Goal: Find specific page/section: Find specific page/section

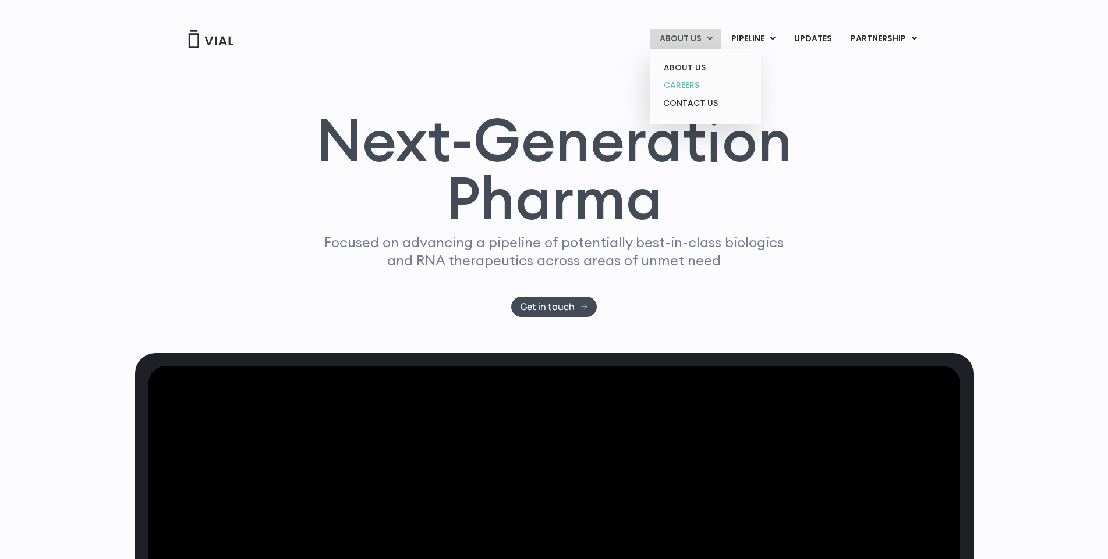
click at [689, 84] on link "CAREERS" at bounding box center [705, 85] width 102 height 18
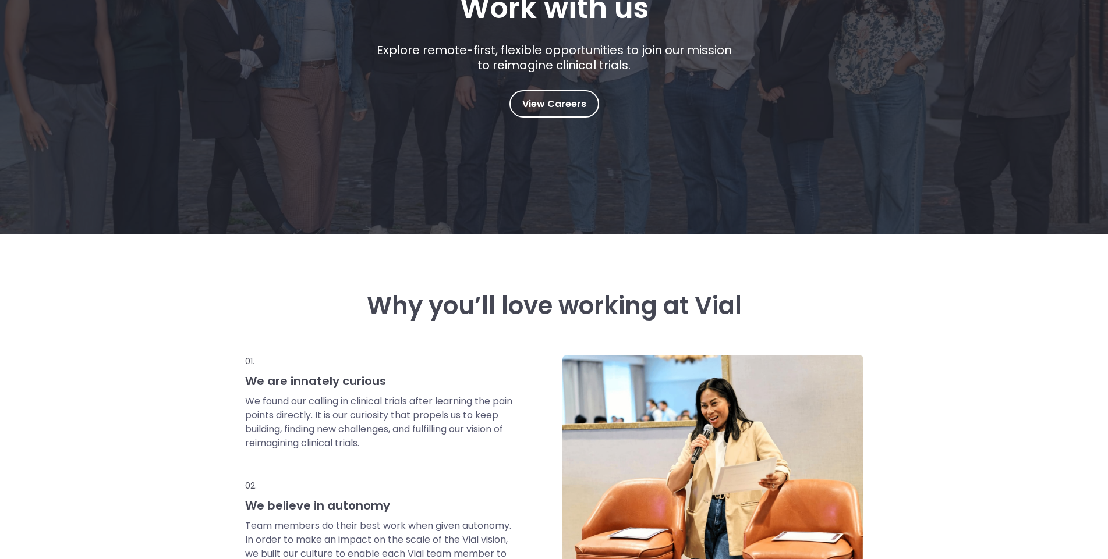
scroll to position [291, 0]
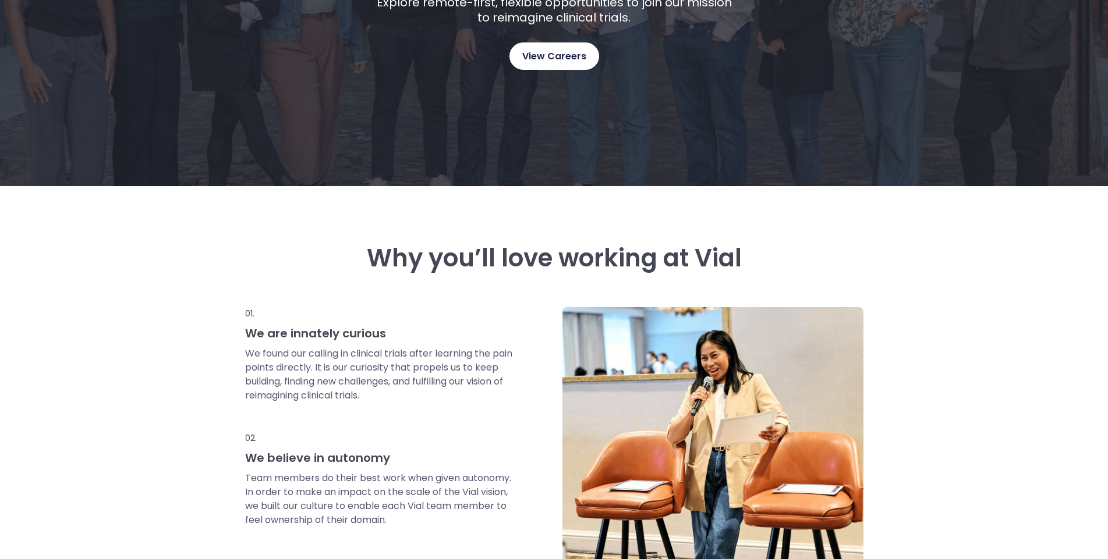
click at [572, 55] on span "View Careers" at bounding box center [554, 56] width 64 height 15
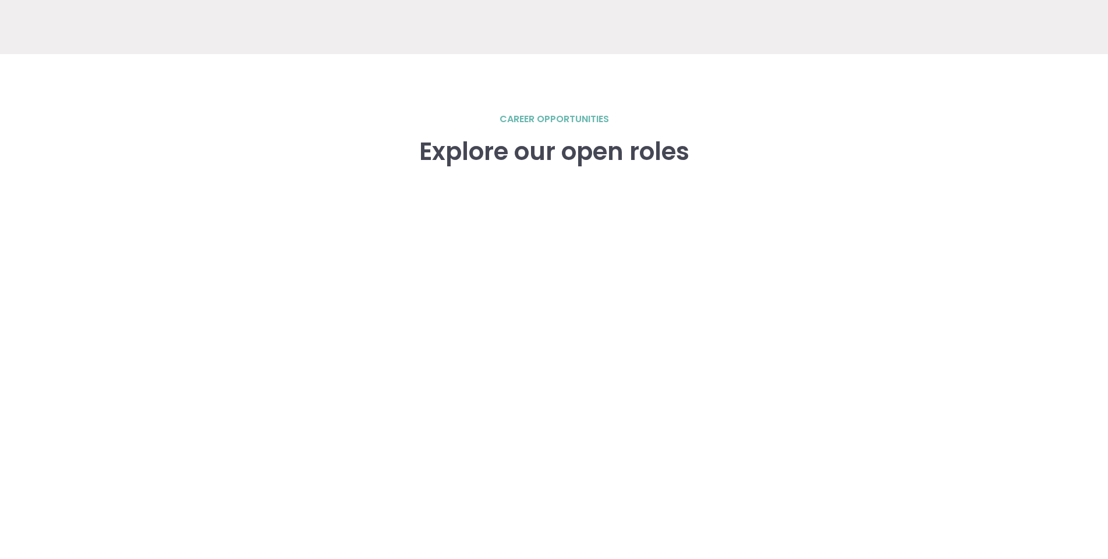
scroll to position [1572, 0]
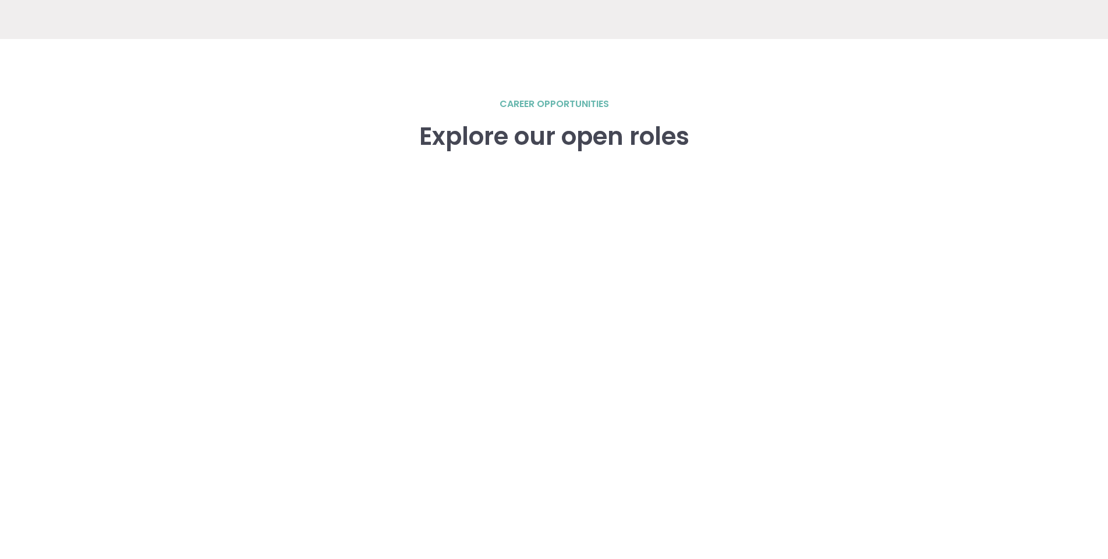
click at [545, 97] on h2 "career opportunities" at bounding box center [553, 104] width 109 height 14
click at [557, 153] on div "Explore our open roles" at bounding box center [554, 154] width 270 height 63
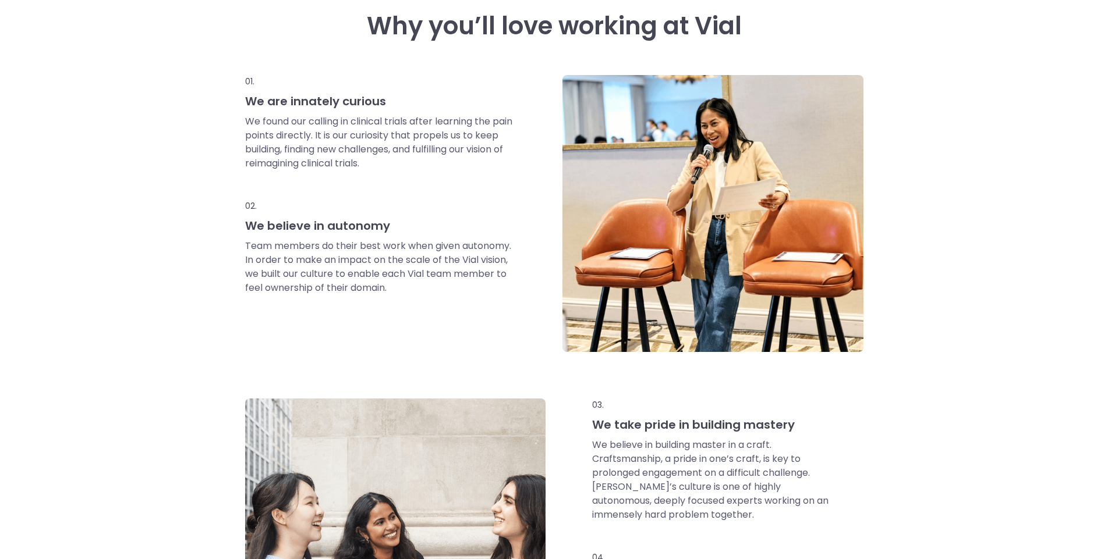
scroll to position [314, 0]
